Goal: Communication & Community: Answer question/provide support

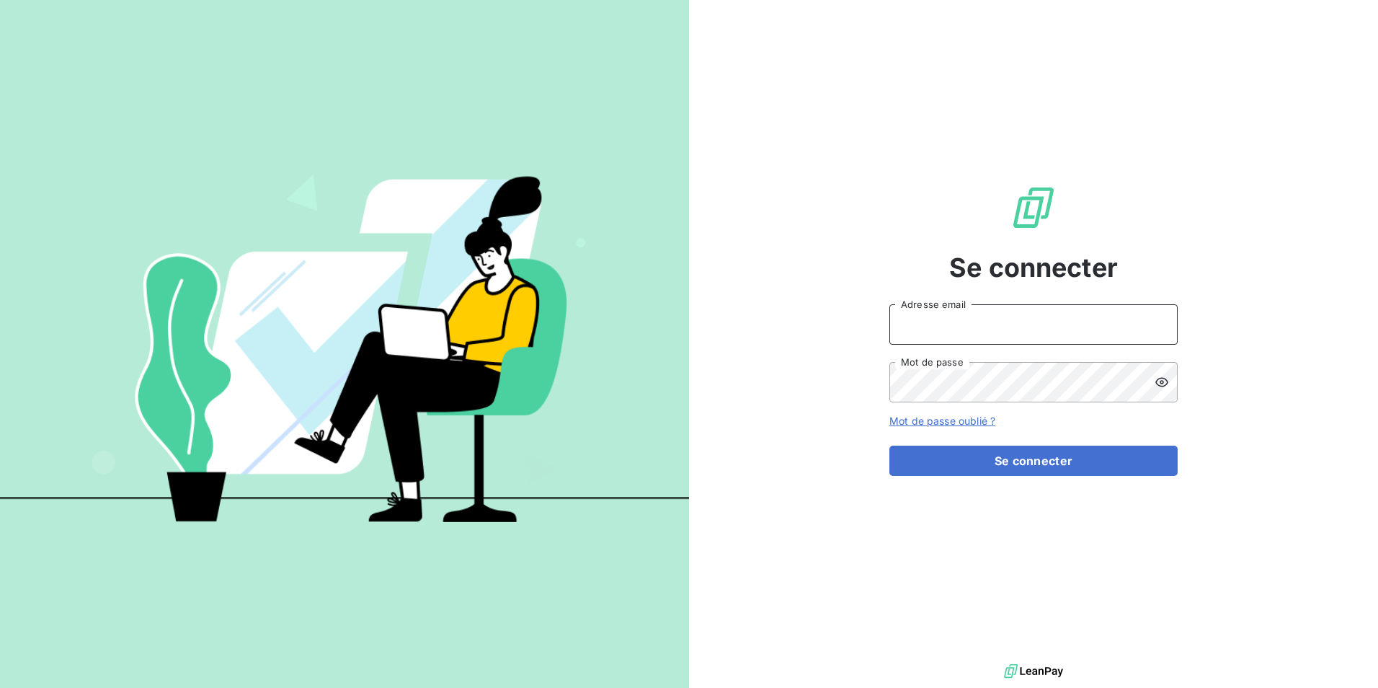
type input "[EMAIL_ADDRESS][DOMAIN_NAME]"
click at [1163, 383] on icon at bounding box center [1162, 382] width 14 height 14
click at [1163, 383] on icon at bounding box center [1161, 382] width 13 height 10
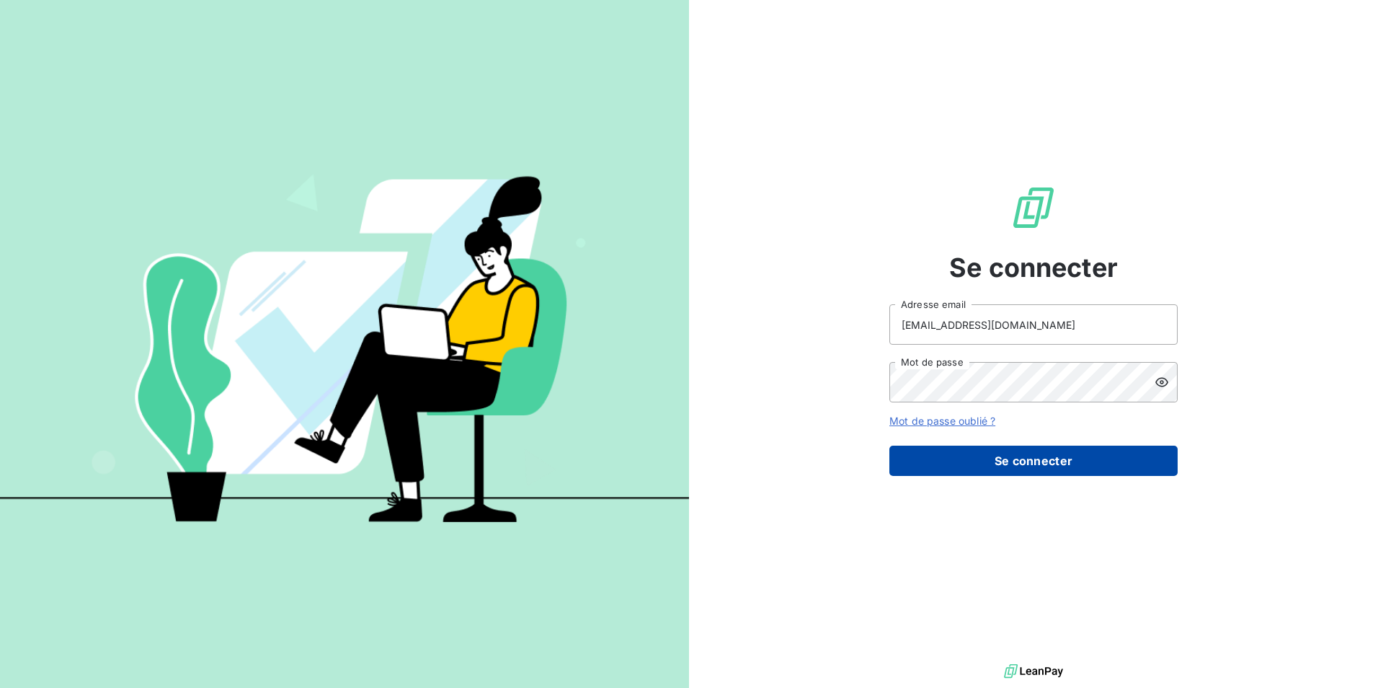
click at [1046, 458] on button "Se connecter" at bounding box center [1033, 460] width 288 height 30
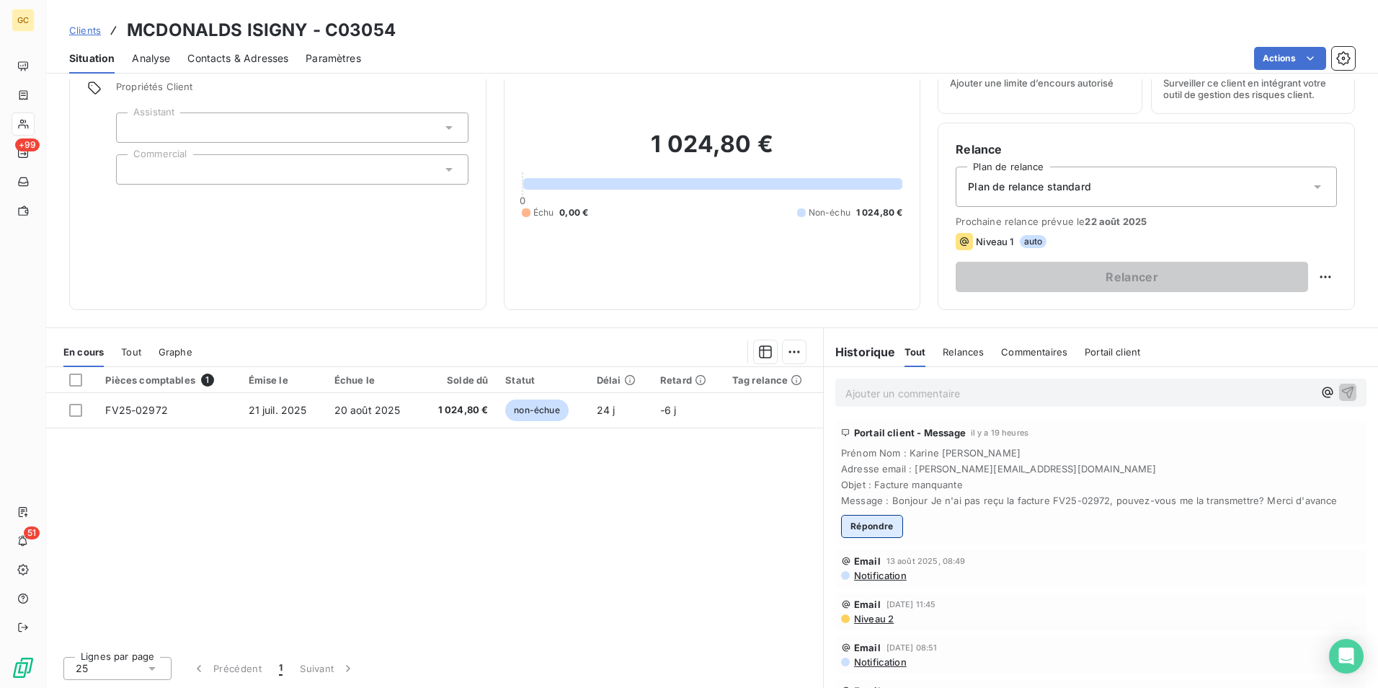
click at [859, 525] on button "Répondre" at bounding box center [872, 526] width 62 height 23
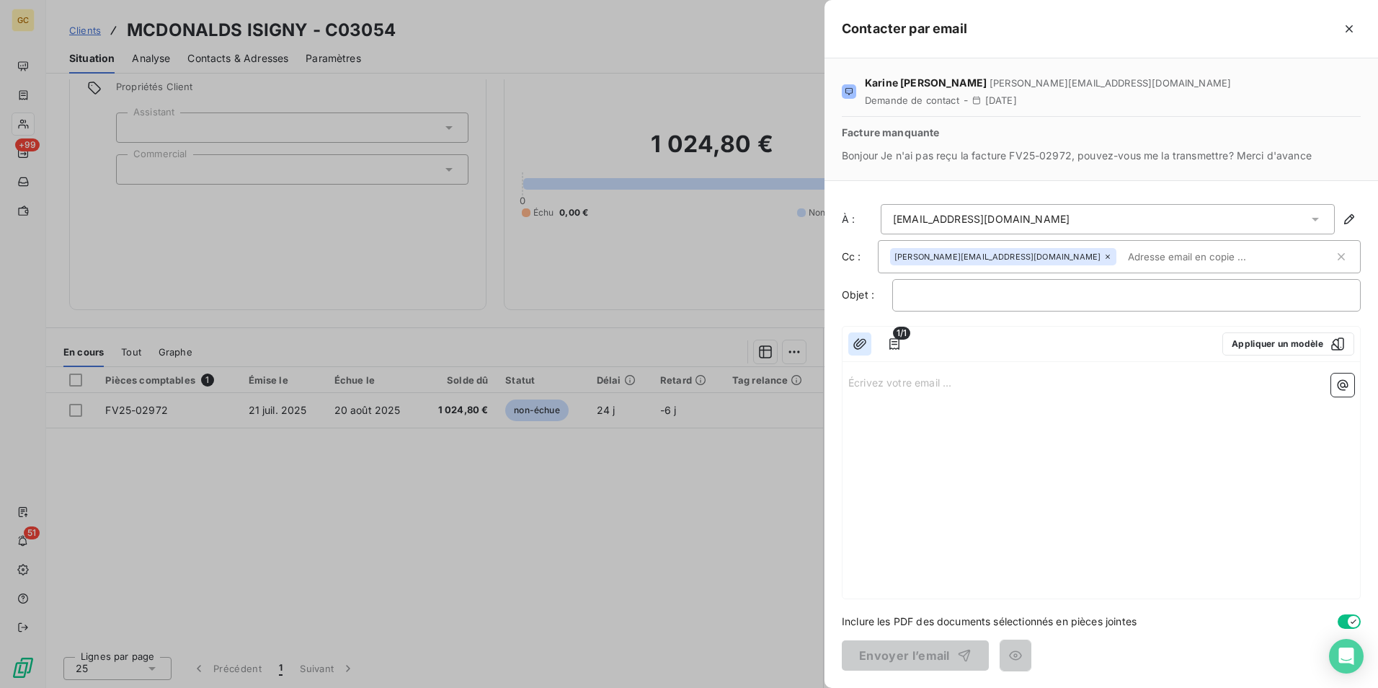
click at [858, 340] on icon "button" at bounding box center [860, 344] width 14 height 14
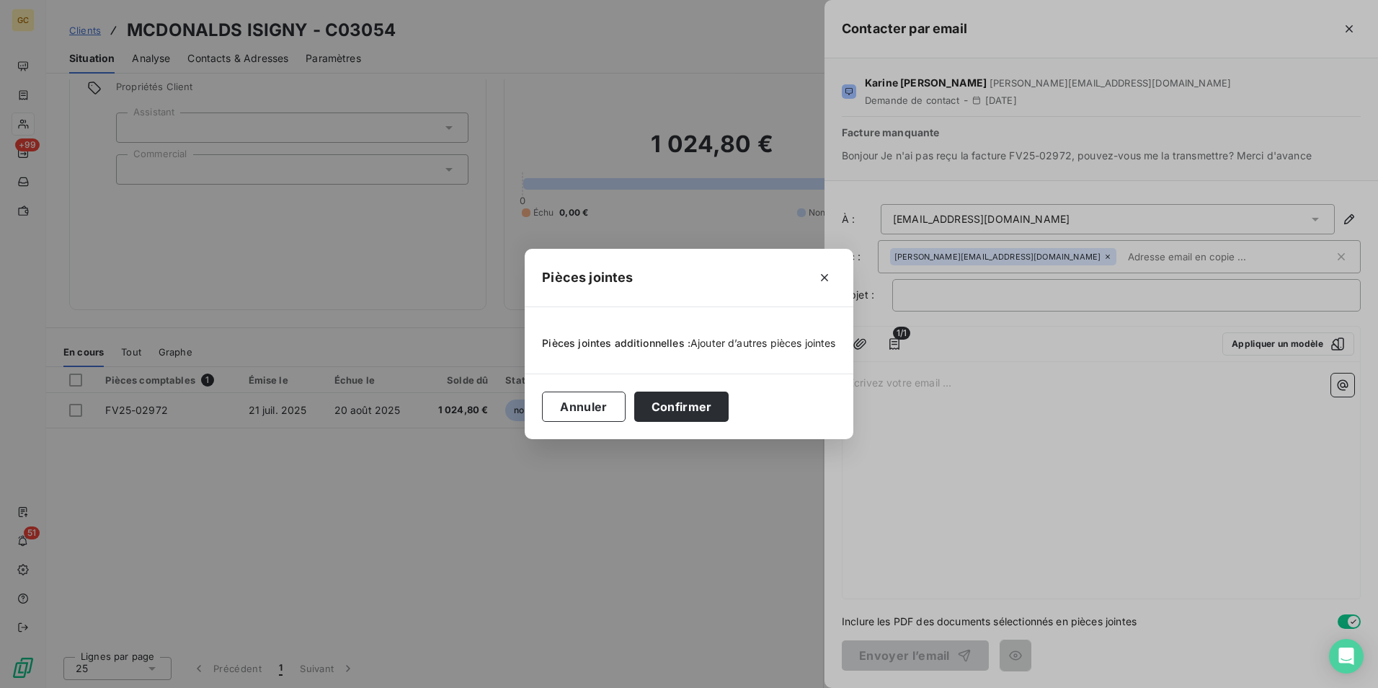
click at [737, 342] on span "Ajouter d’autres pièces jointes" at bounding box center [763, 343] width 146 height 12
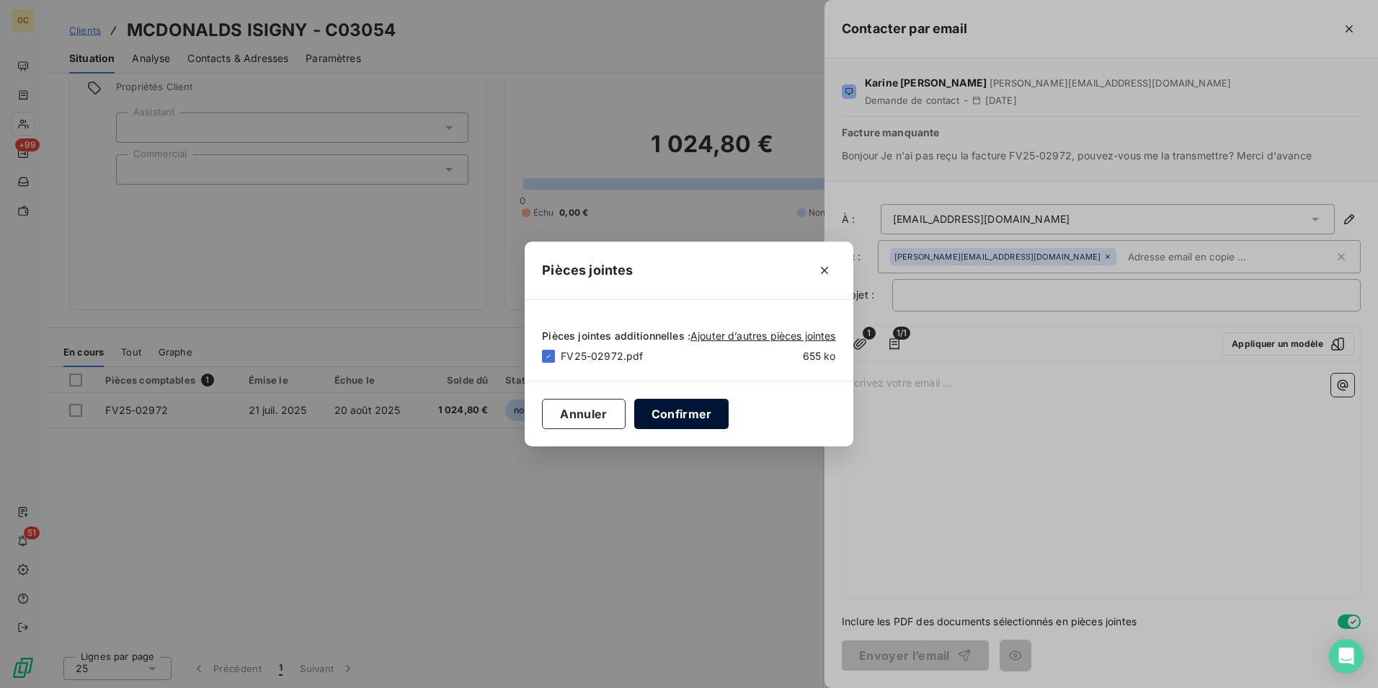
click at [678, 410] on button "Confirmer" at bounding box center [681, 414] width 95 height 30
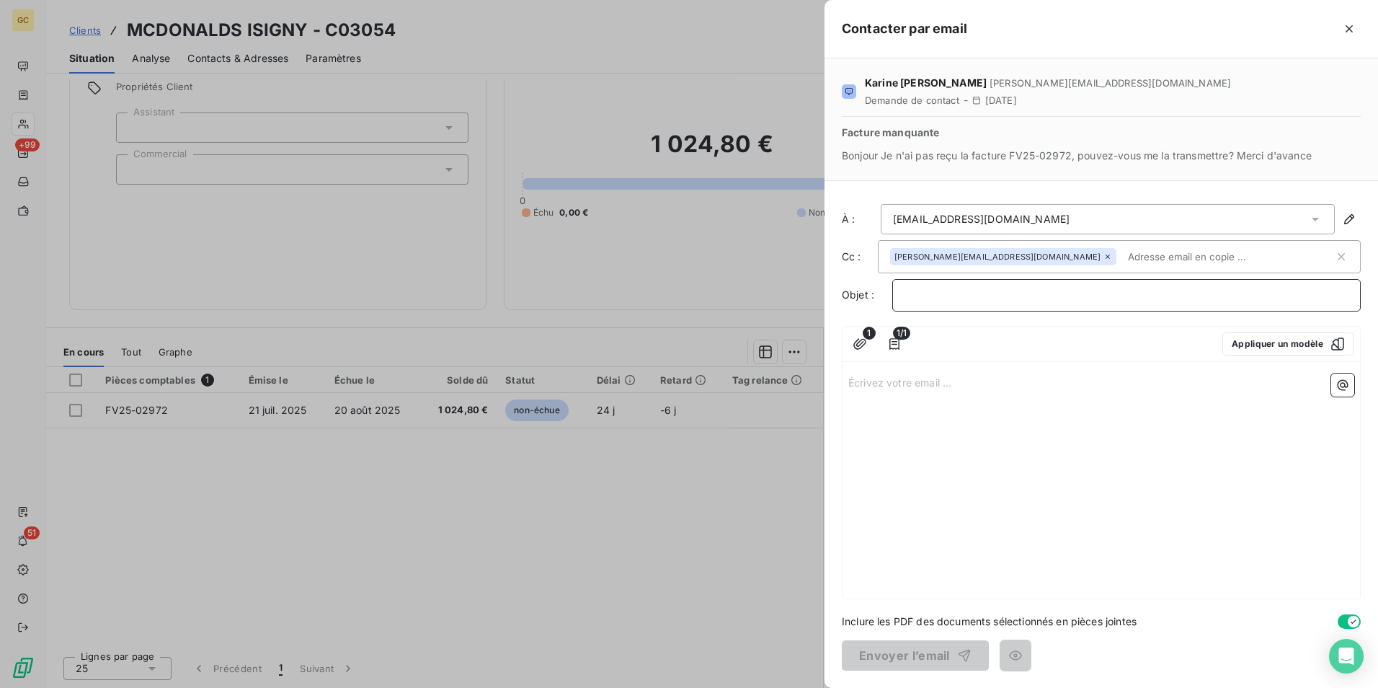
click at [926, 291] on p "﻿" at bounding box center [1126, 295] width 444 height 17
click at [868, 388] on p "Écrivez votre email ... ﻿" at bounding box center [1101, 381] width 506 height 17
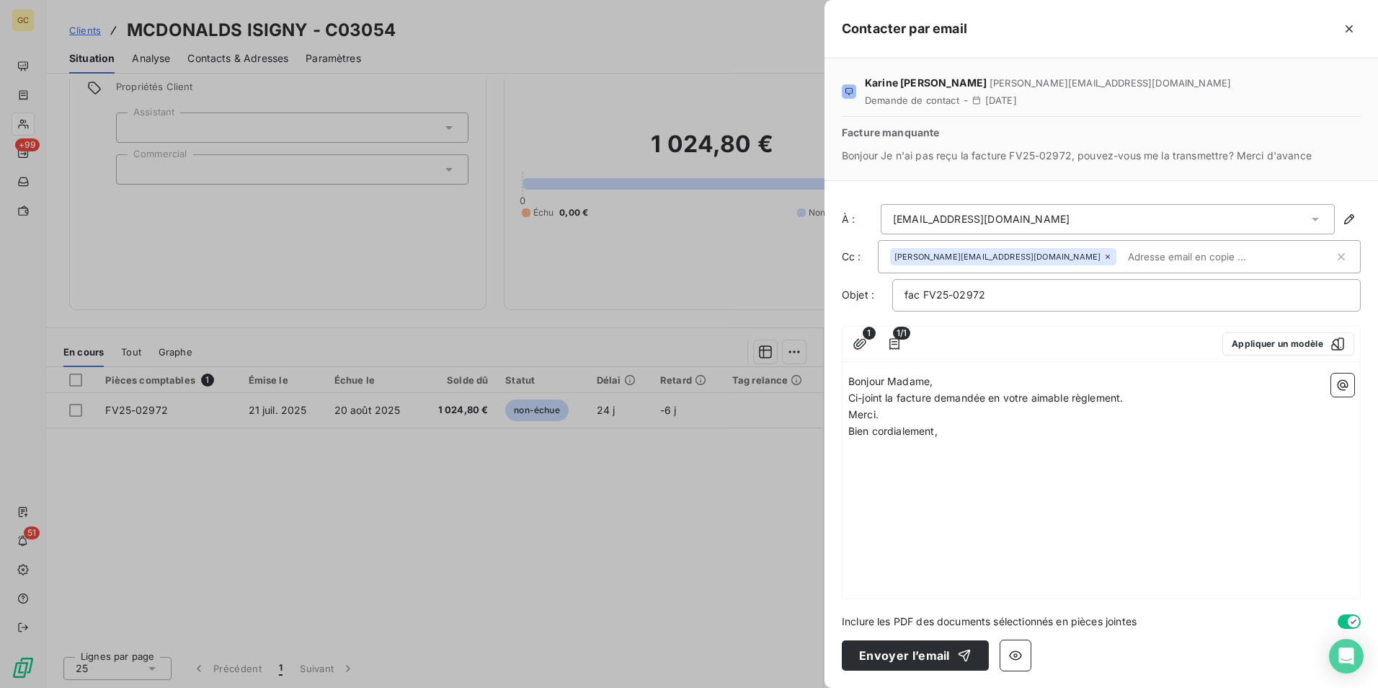
click at [873, 469] on p "﻿" at bounding box center [1101, 463] width 506 height 17
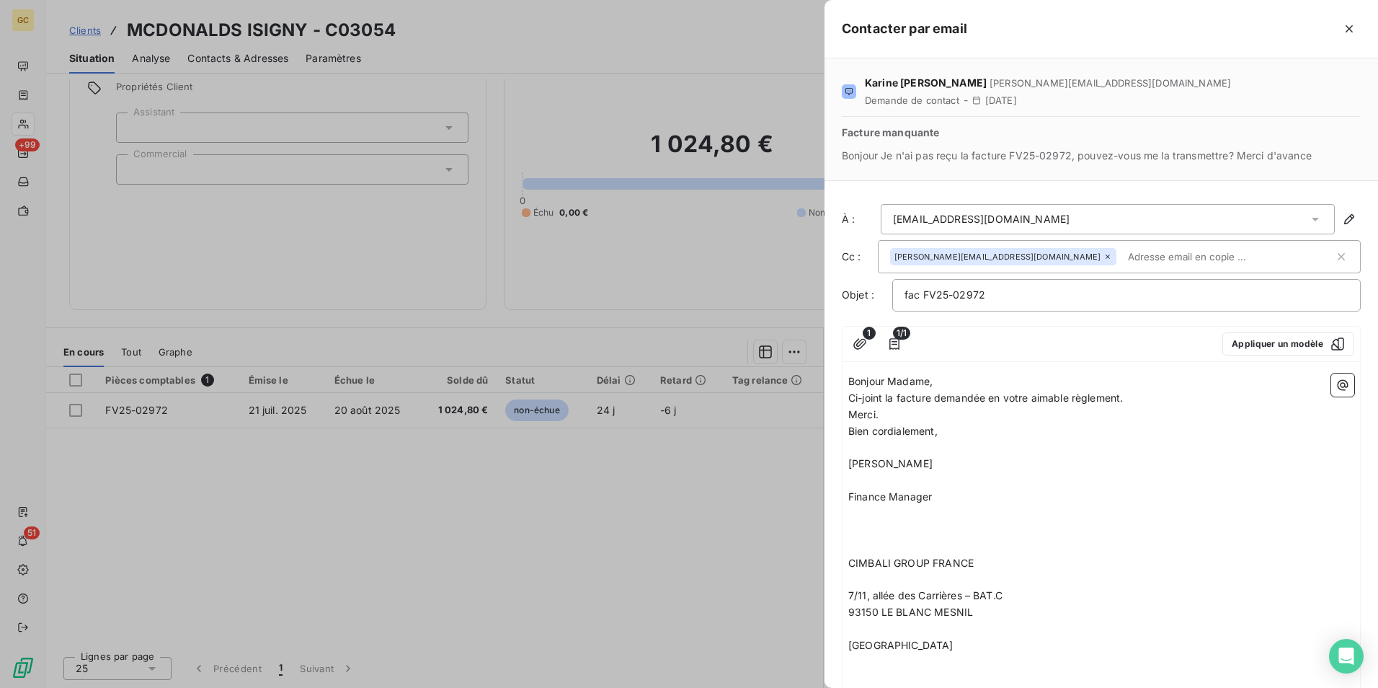
click at [1199, 261] on div "karine.hubert@mcdbessin.com" at bounding box center [1112, 257] width 444 height 22
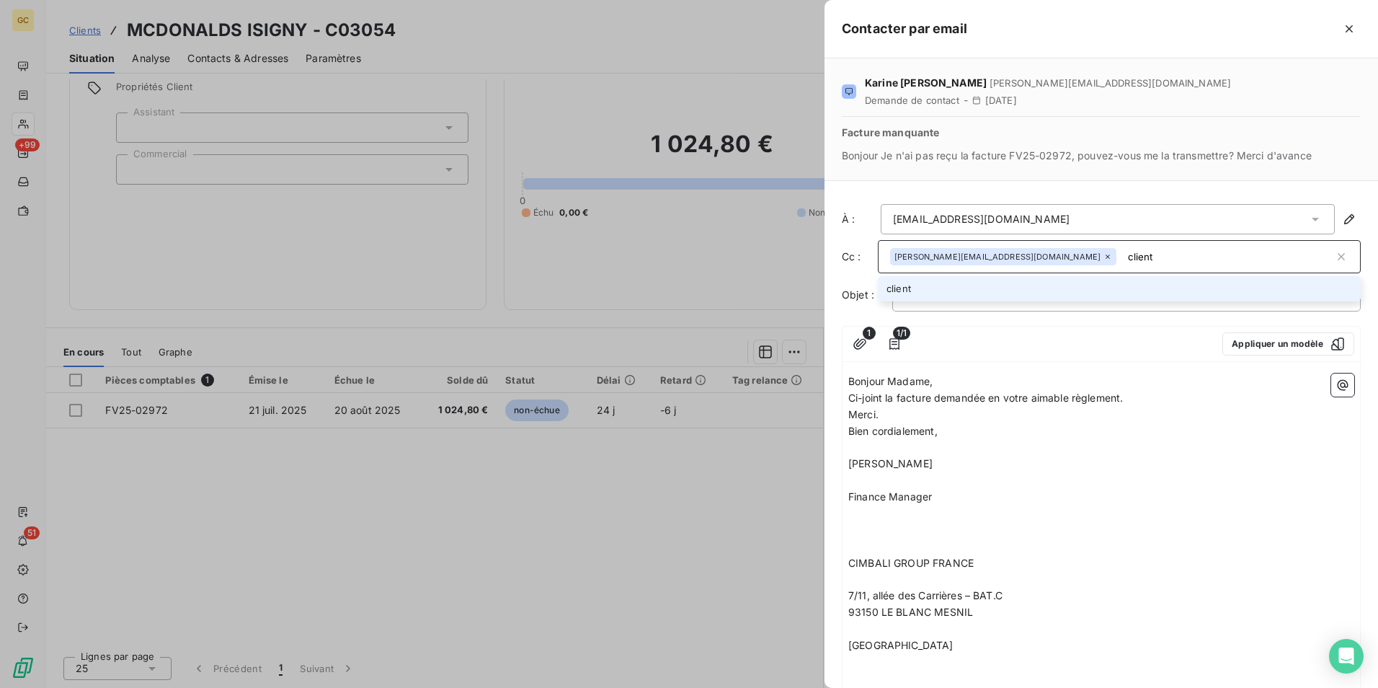
click at [1122, 256] on input "client" at bounding box center [1228, 257] width 212 height 22
type input "comptaclients@cimbaligroup.com"
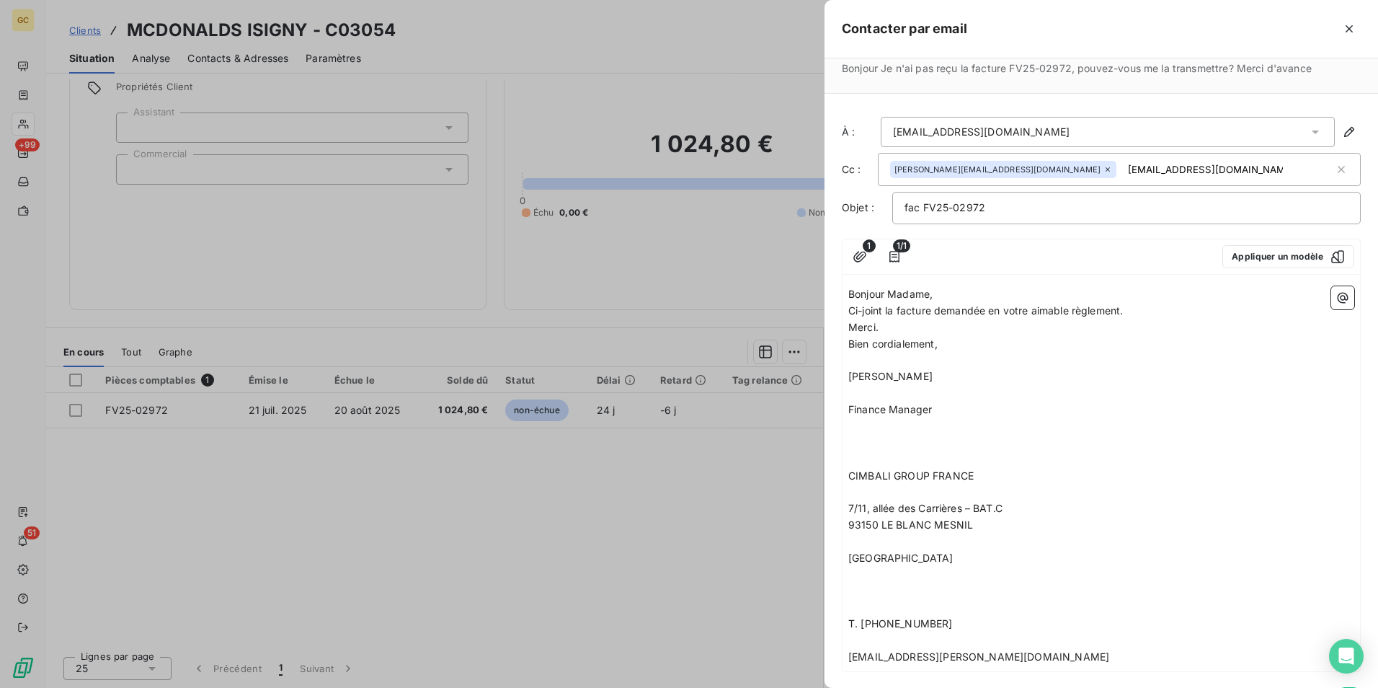
scroll to position [160, 0]
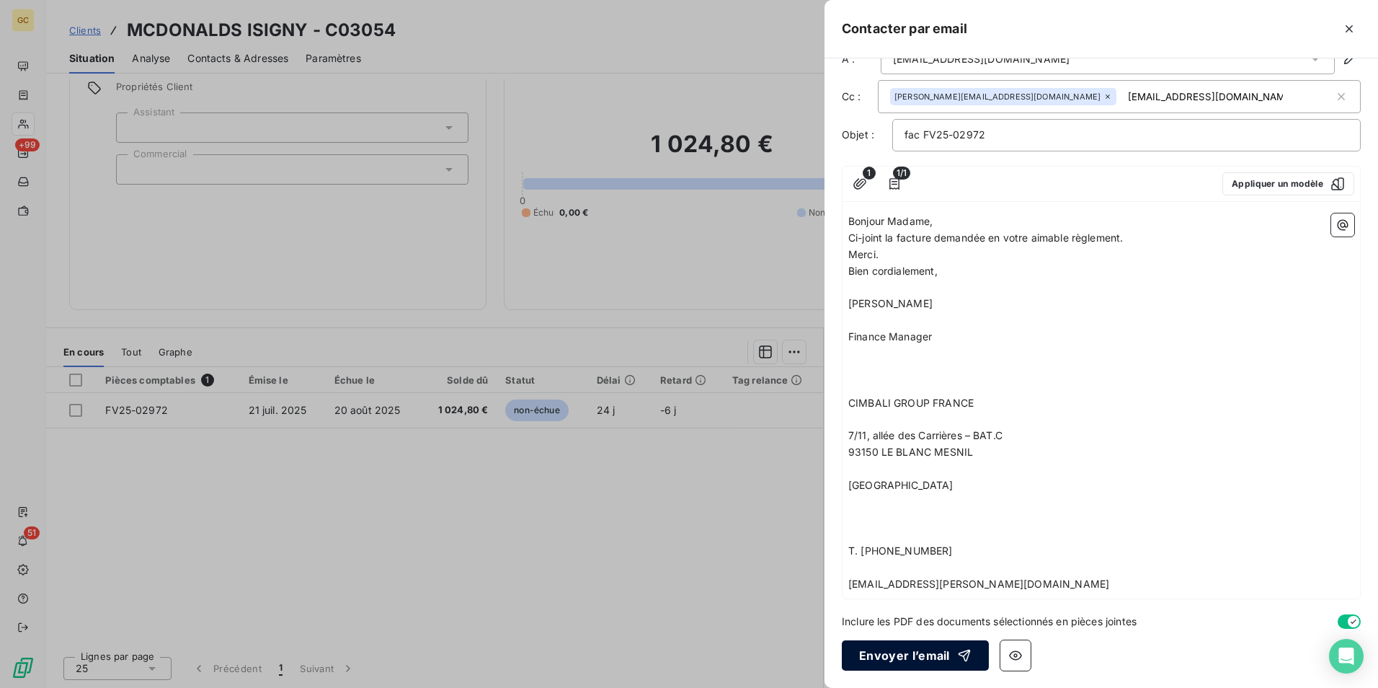
click at [912, 653] on button "Envoyer l’email" at bounding box center [915, 655] width 147 height 30
